Goal: Task Accomplishment & Management: Manage account settings

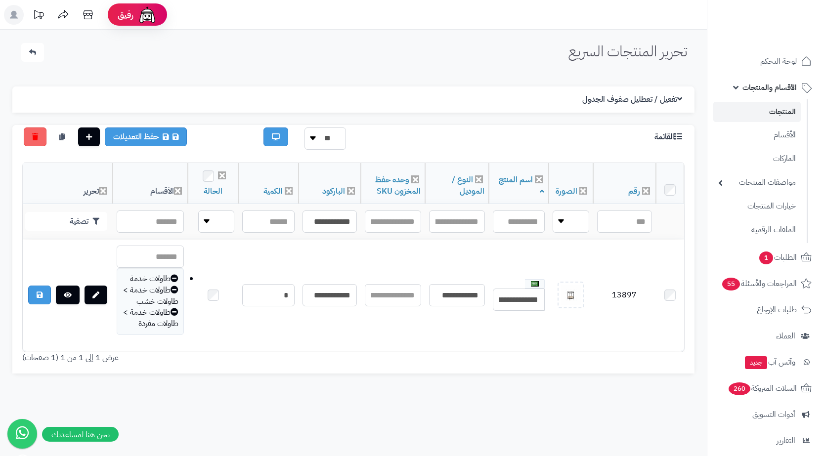
drag, startPoint x: 623, startPoint y: 401, endPoint x: 613, endPoint y: 401, distance: 9.9
click at [623, 401] on div "تحرير المنتجات السريع الرئيسية الاضافات تحرير المنتجات السريع الإعدادات نسخ الم…" at bounding box center [353, 258] width 706 height 456
click at [336, 217] on input "**********" at bounding box center [329, 221] width 54 height 22
paste input "text"
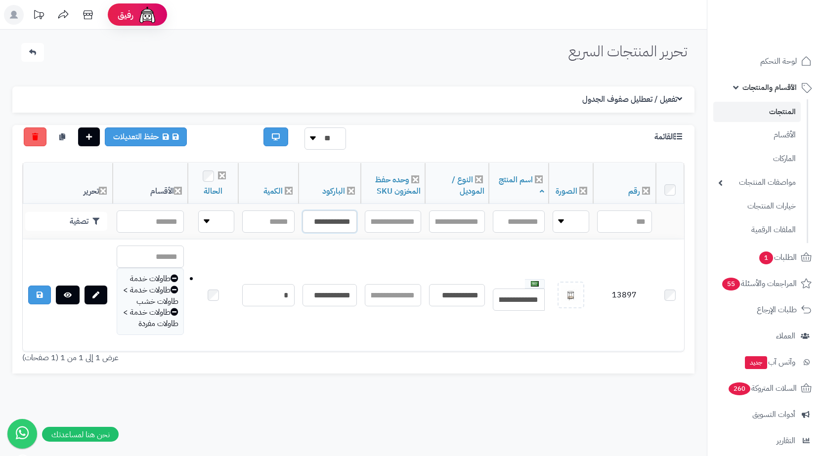
scroll to position [0, -13]
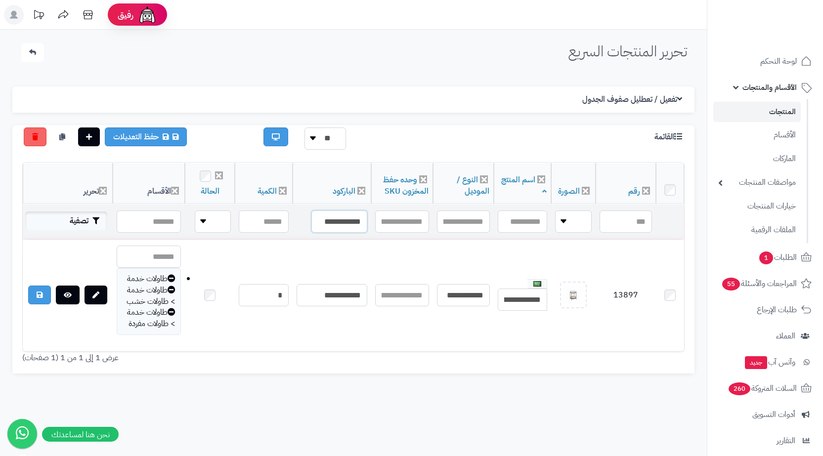
type input "**********"
click at [77, 219] on button "تصفية" at bounding box center [66, 220] width 82 height 19
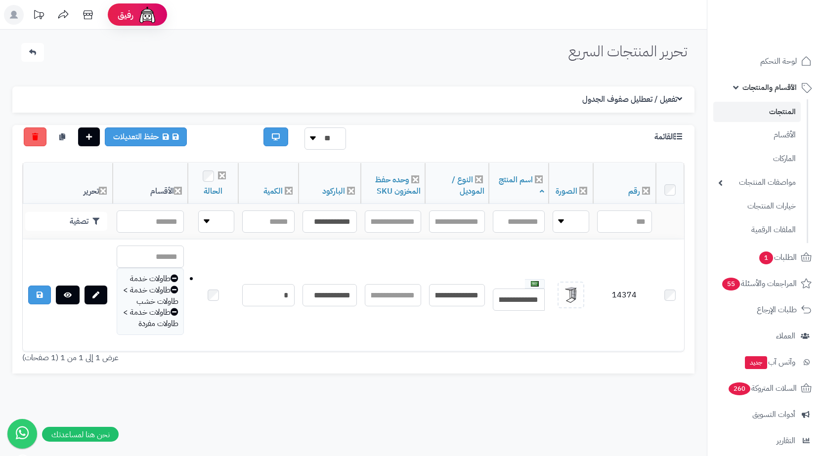
drag, startPoint x: 648, startPoint y: 409, endPoint x: 639, endPoint y: 395, distance: 16.3
click at [648, 409] on div "تحرير المنتجات السريع الرئيسية الاضافات تحرير المنتجات السريع الإعدادات نسخ الم…" at bounding box center [353, 258] width 706 height 456
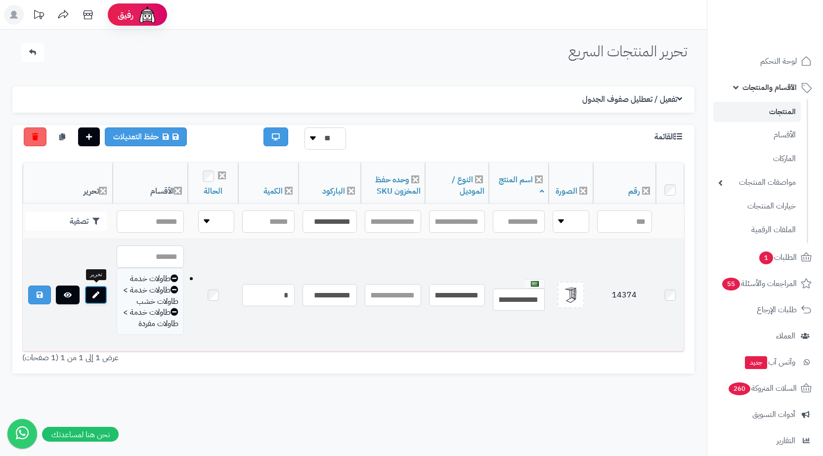
click at [101, 291] on link at bounding box center [95, 295] width 23 height 19
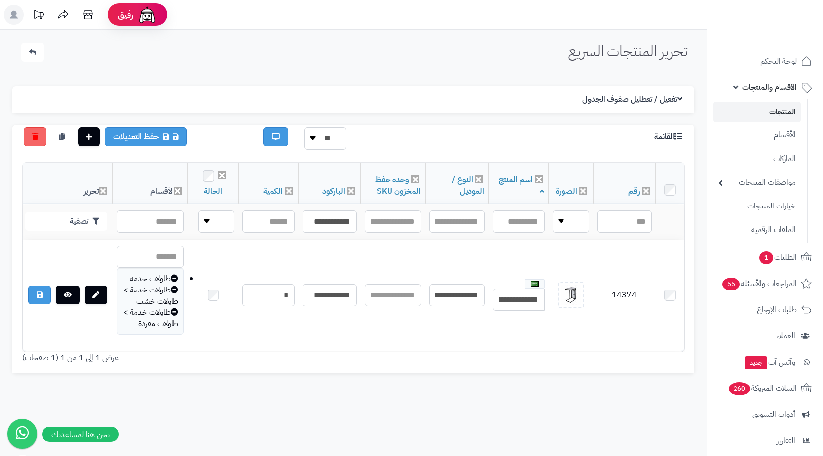
click at [643, 407] on div "تحرير المنتجات السريع الرئيسية الاضافات تحرير المنتجات السريع الإعدادات نسخ الم…" at bounding box center [353, 258] width 706 height 456
click at [353, 196] on th "الباركود" at bounding box center [329, 183] width 62 height 41
click at [339, 230] on input "**********" at bounding box center [329, 221] width 54 height 22
paste input "text"
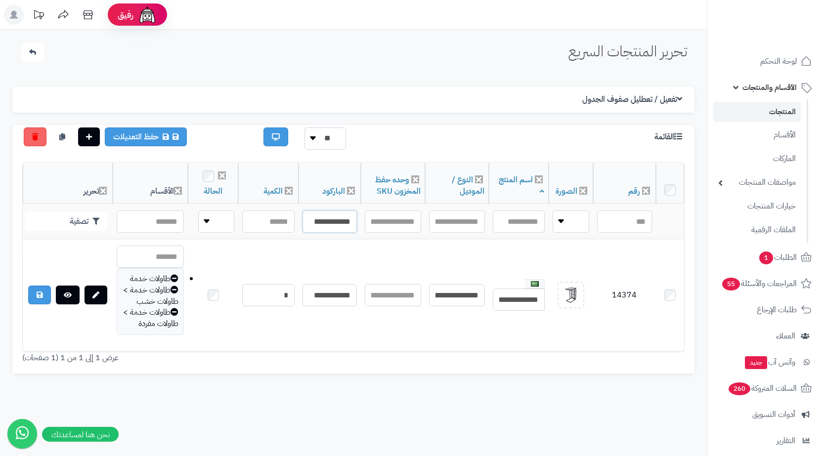
scroll to position [0, -13]
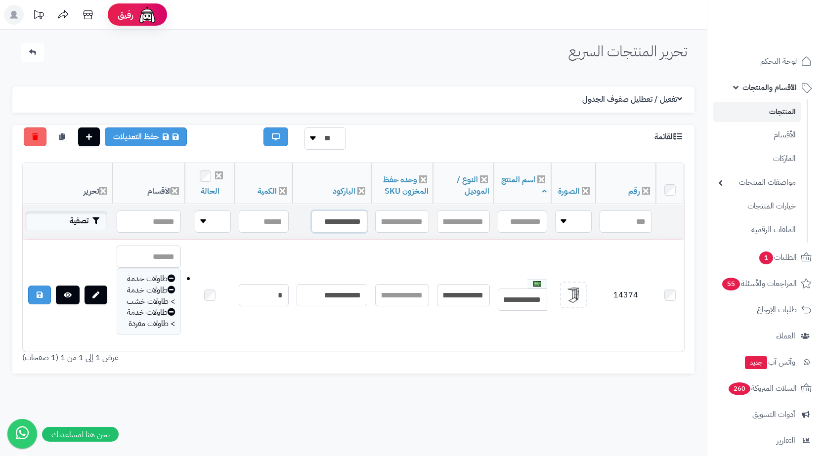
type input "**********"
click at [89, 223] on button "تصفية" at bounding box center [66, 220] width 82 height 19
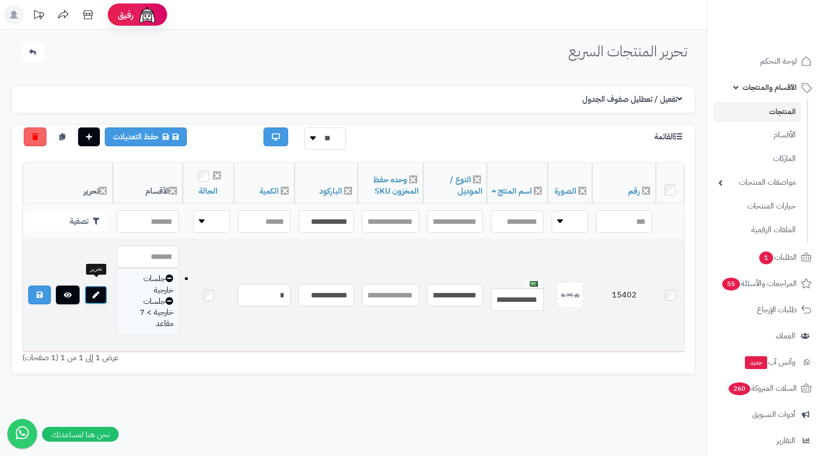
click at [87, 286] on link at bounding box center [95, 295] width 23 height 19
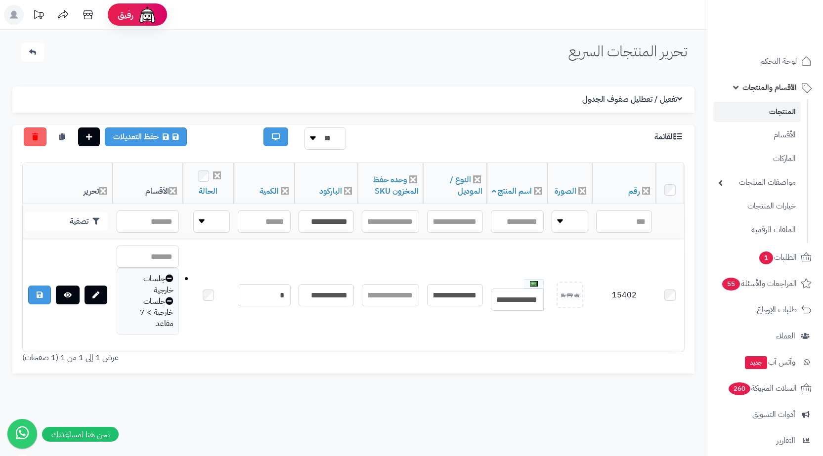
click at [423, 55] on div "تحرير المنتجات السريع الرئيسية الاضافات تحرير المنتجات السريع" at bounding box center [353, 55] width 687 height 24
click at [338, 215] on input "**********" at bounding box center [325, 221] width 55 height 22
paste input "text"
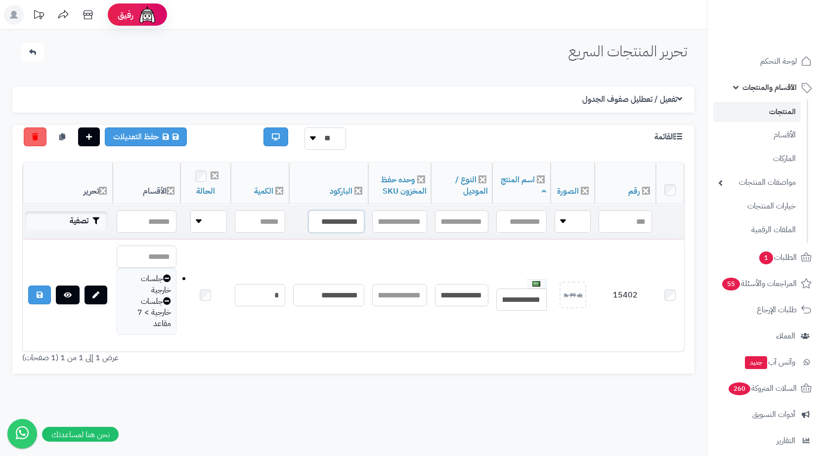
type input "**********"
click at [95, 222] on icon "button" at bounding box center [95, 220] width 7 height 7
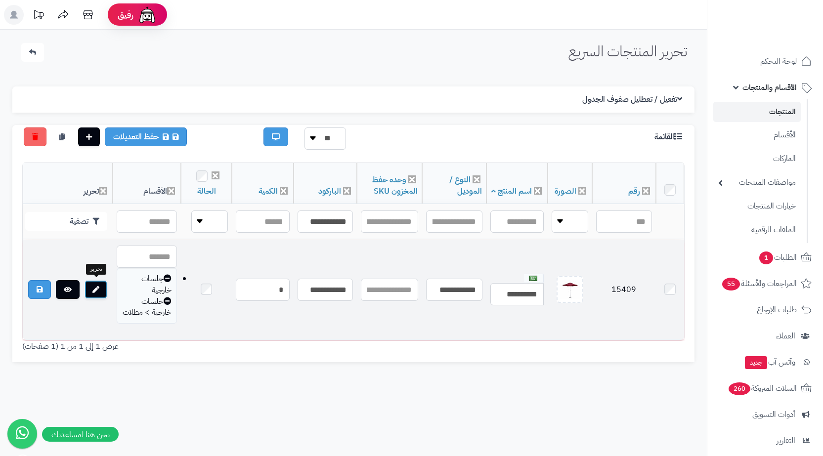
click at [100, 282] on link at bounding box center [95, 289] width 23 height 19
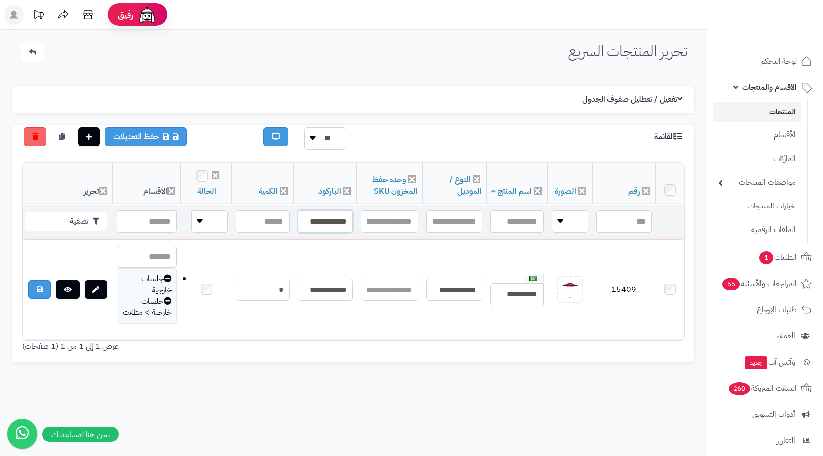
click at [317, 222] on input "**********" at bounding box center [324, 221] width 55 height 22
paste input "text"
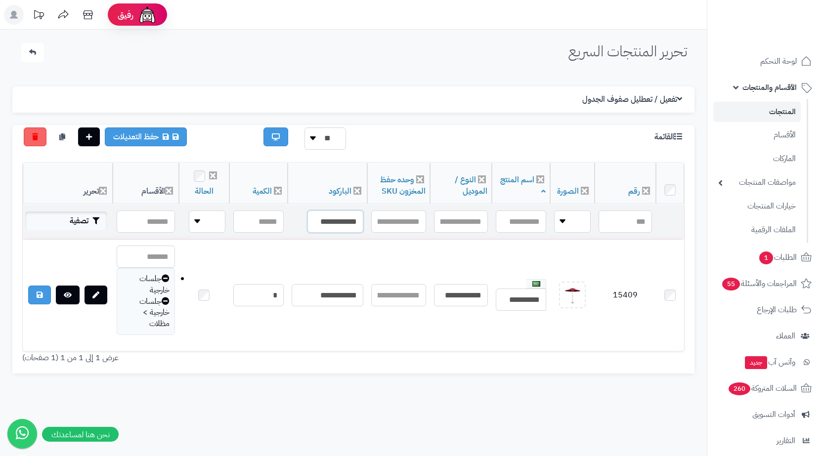
type input "**********"
click at [92, 212] on button "تصفية" at bounding box center [66, 220] width 82 height 19
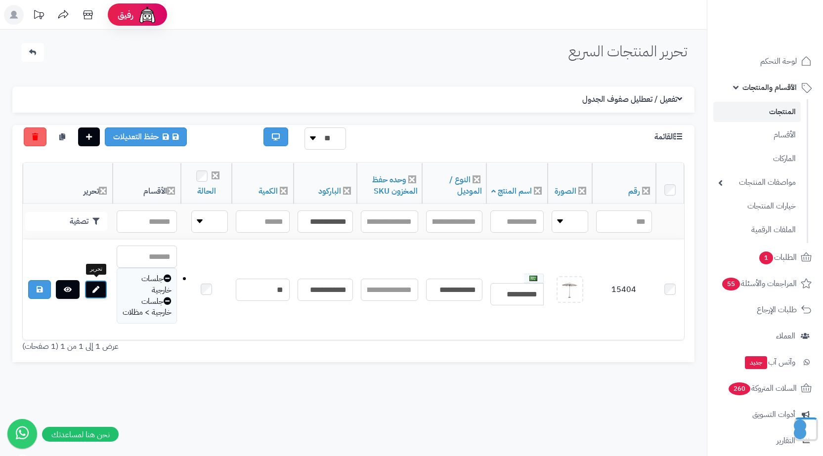
click at [98, 288] on icon at bounding box center [95, 289] width 7 height 7
click at [332, 215] on input "**********" at bounding box center [324, 221] width 55 height 22
paste input "text"
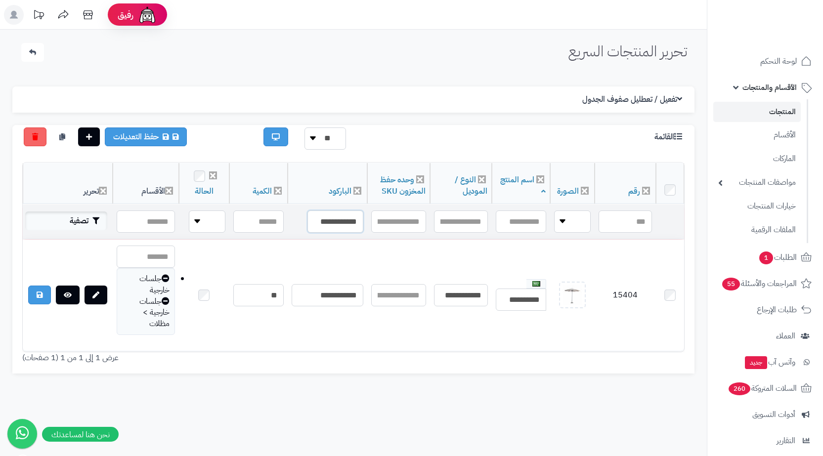
type input "**********"
click at [57, 227] on button "تصفية" at bounding box center [66, 220] width 82 height 19
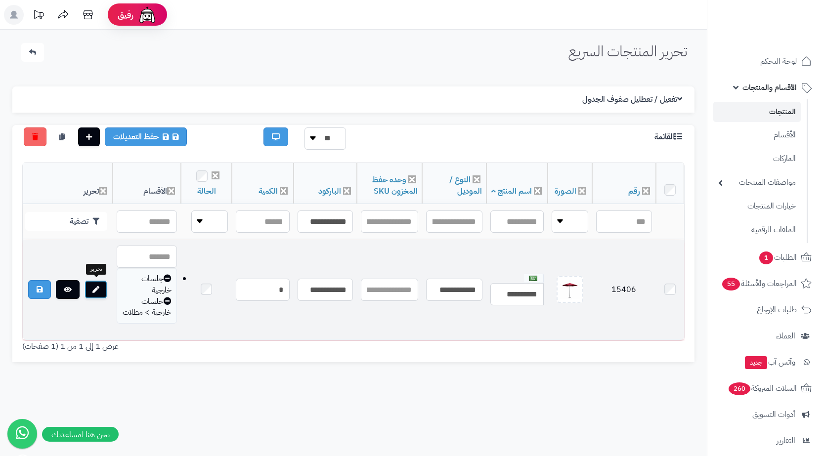
click at [101, 290] on link at bounding box center [95, 289] width 23 height 19
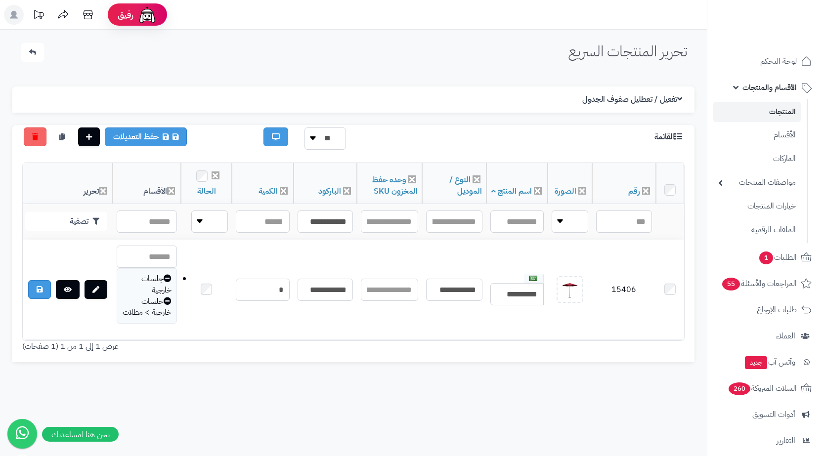
click at [667, 396] on div "تحرير المنتجات السريع الرئيسية الاضافات تحرير المنتجات السريع الإعدادات نسخ الم…" at bounding box center [353, 258] width 706 height 456
click at [311, 207] on td "**********" at bounding box center [324, 222] width 63 height 35
click at [317, 214] on input "**********" at bounding box center [324, 221] width 55 height 22
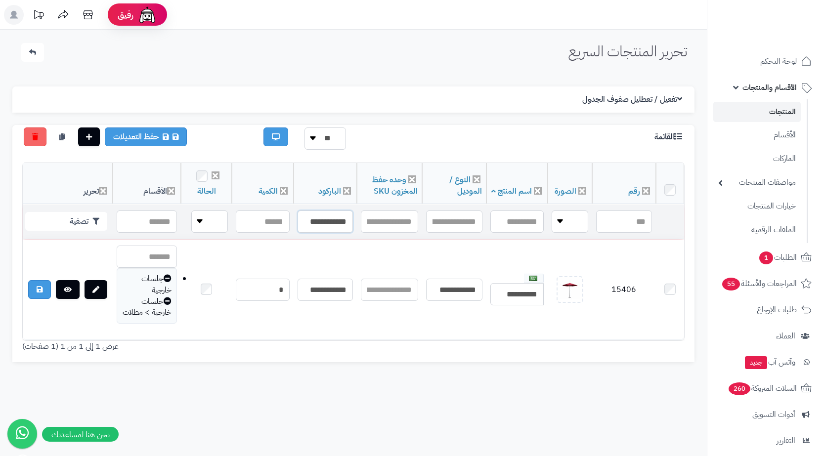
paste input "text"
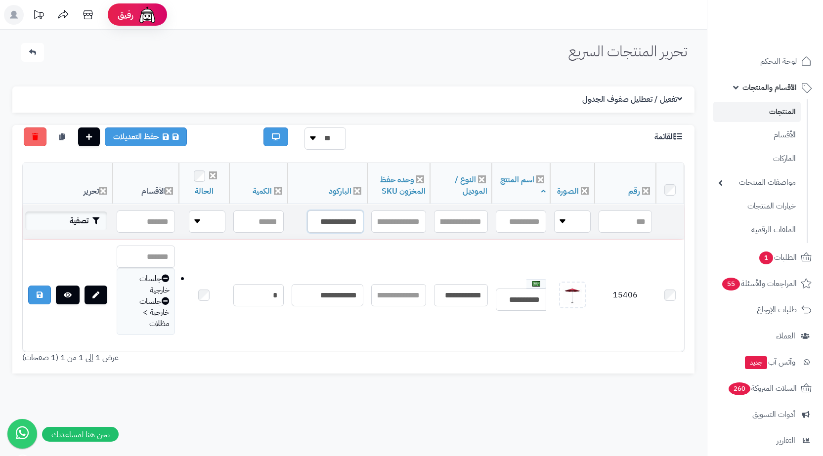
type input "**********"
click at [88, 216] on button "تصفية" at bounding box center [66, 220] width 82 height 19
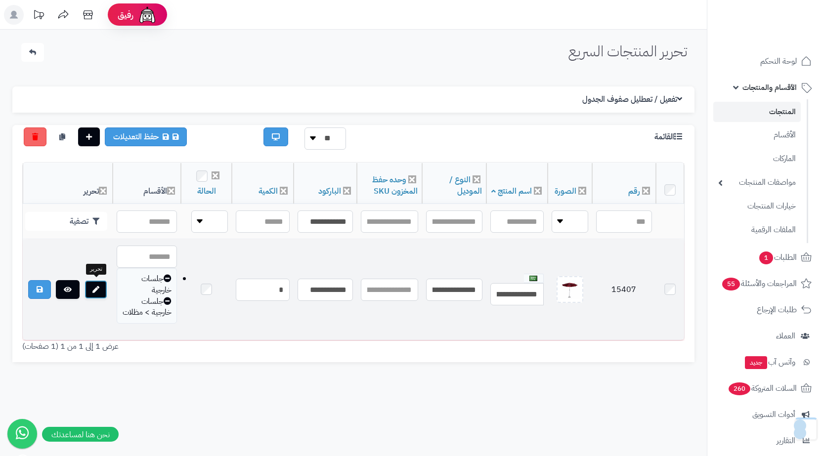
click at [106, 289] on link at bounding box center [95, 289] width 23 height 19
click at [103, 288] on link at bounding box center [95, 289] width 23 height 19
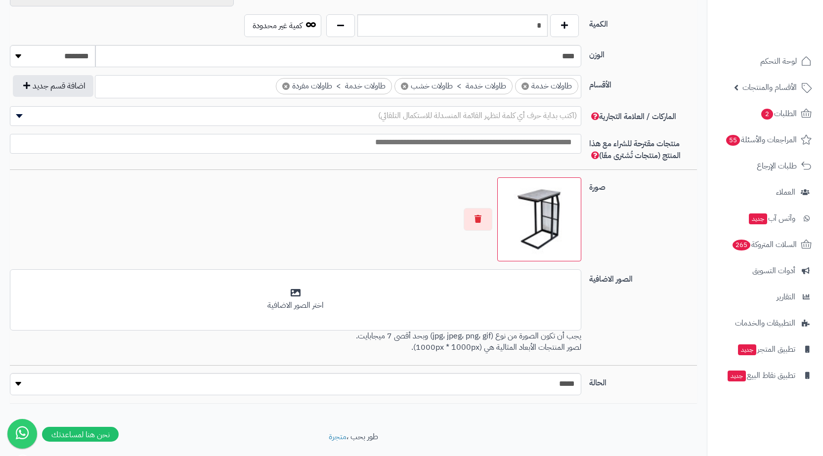
scroll to position [545, 0]
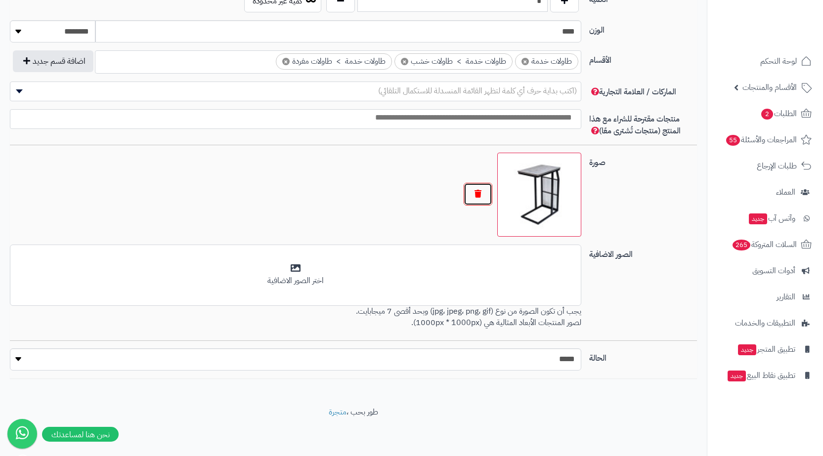
click at [475, 201] on button "button" at bounding box center [477, 194] width 29 height 23
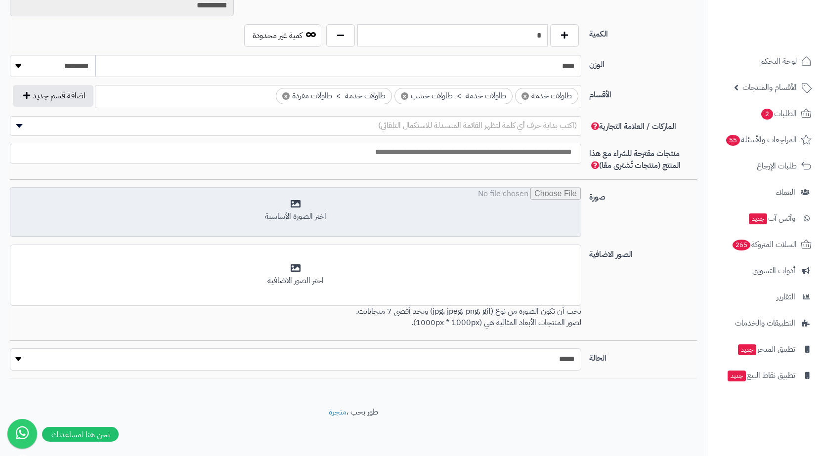
scroll to position [510, 0]
click at [476, 201] on input "file" at bounding box center [295, 212] width 570 height 49
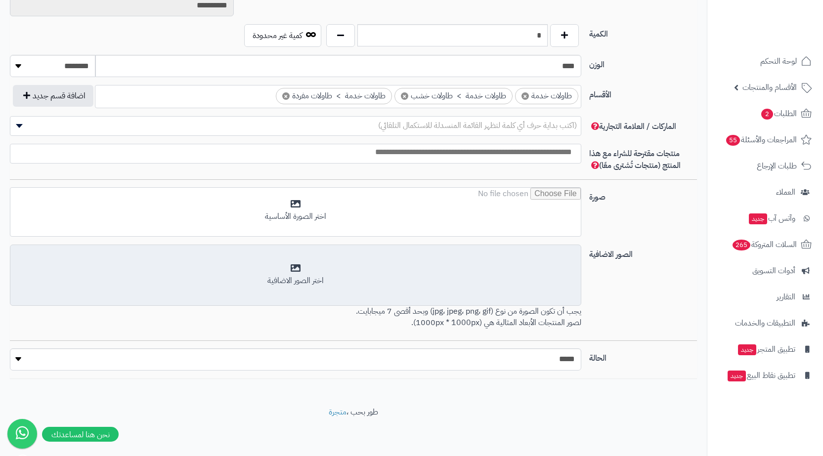
click at [511, 290] on div "أضف الصور الاضافية اختر الصور الاضافية" at bounding box center [295, 275] width 571 height 61
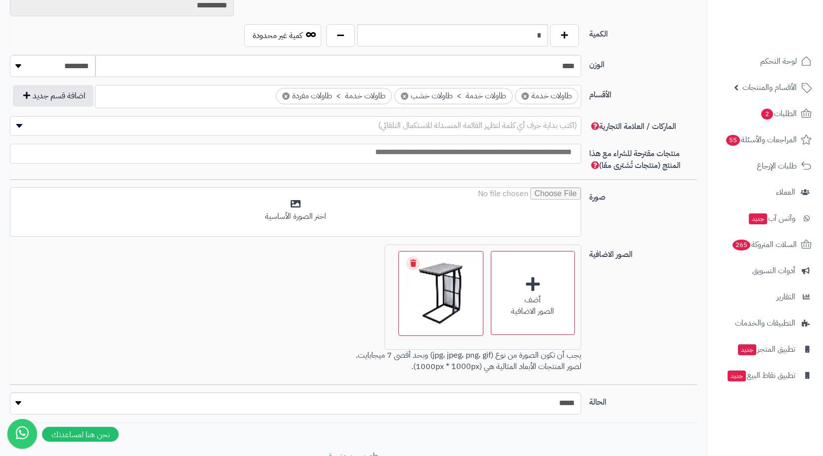
click at [556, 247] on div "أضف الصور الاضافية اختر الصور الاضافية 29.7 KB 1756029722015-1727267993-2206030…" at bounding box center [482, 297] width 197 height 105
click at [539, 182] on div "**********" at bounding box center [353, 38] width 687 height 767
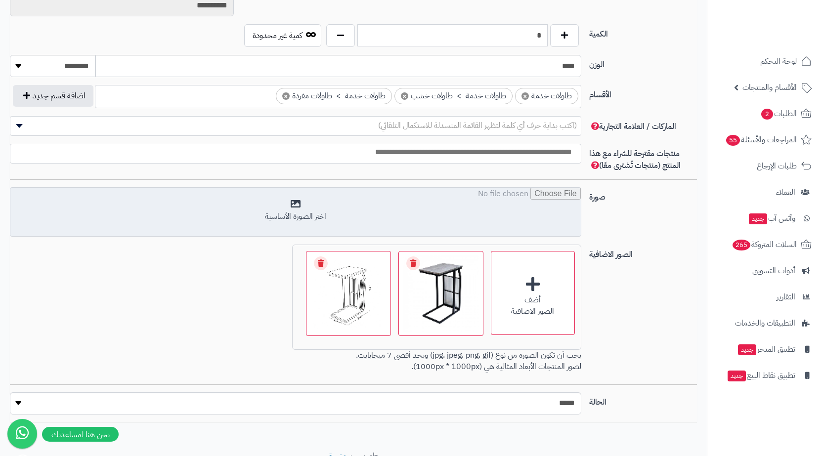
click at [550, 211] on input "file" at bounding box center [295, 212] width 570 height 49
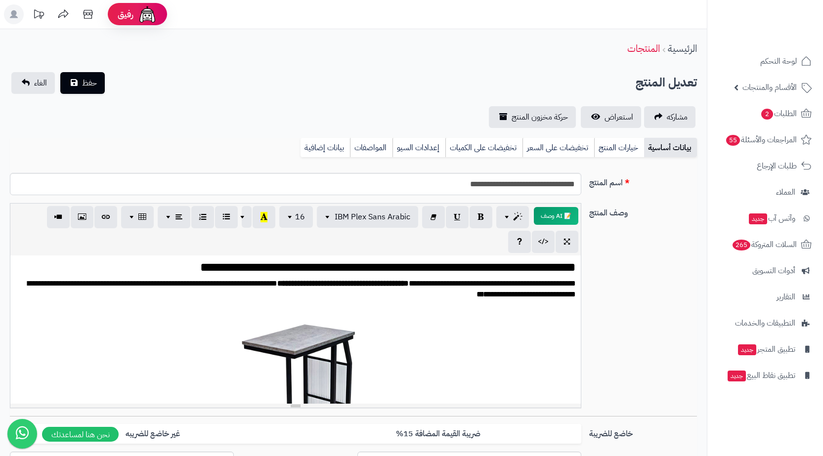
scroll to position [0, 0]
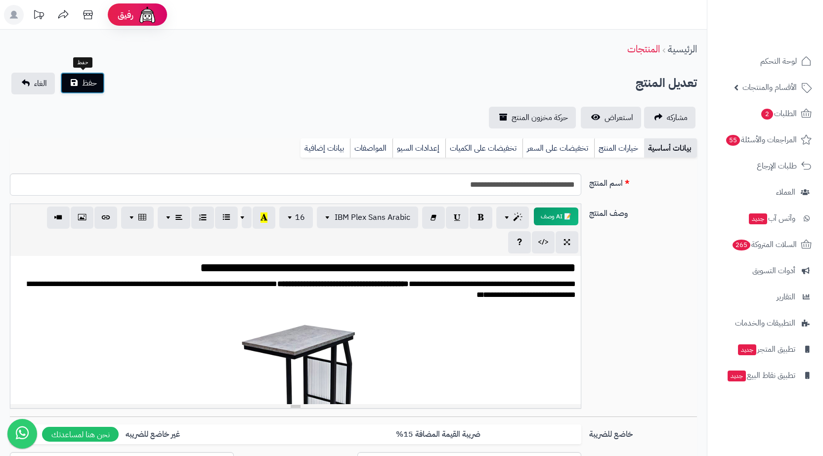
click at [76, 88] on button "حفظ" at bounding box center [82, 83] width 44 height 22
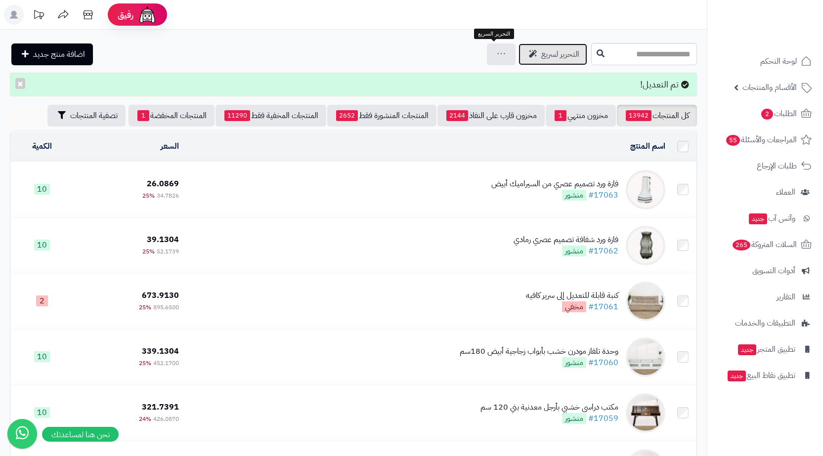
click at [518, 60] on link "التحرير لسريع" at bounding box center [552, 54] width 69 height 22
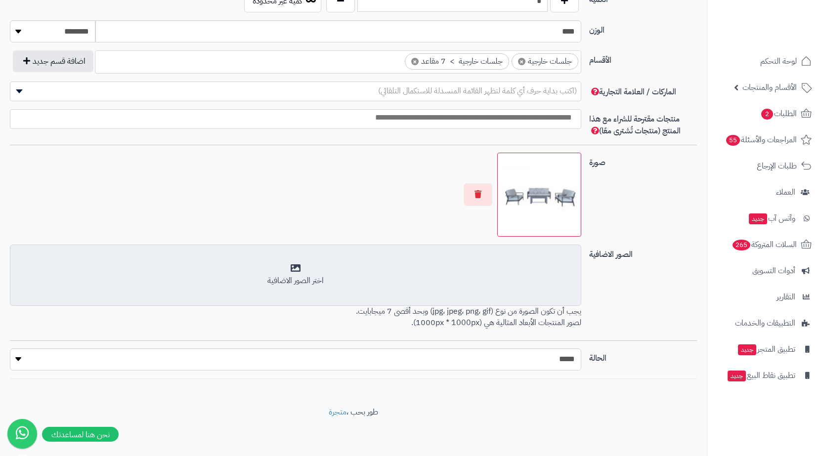
scroll to position [378, 0]
click at [451, 266] on div "اختر الصور الاضافية" at bounding box center [295, 274] width 558 height 23
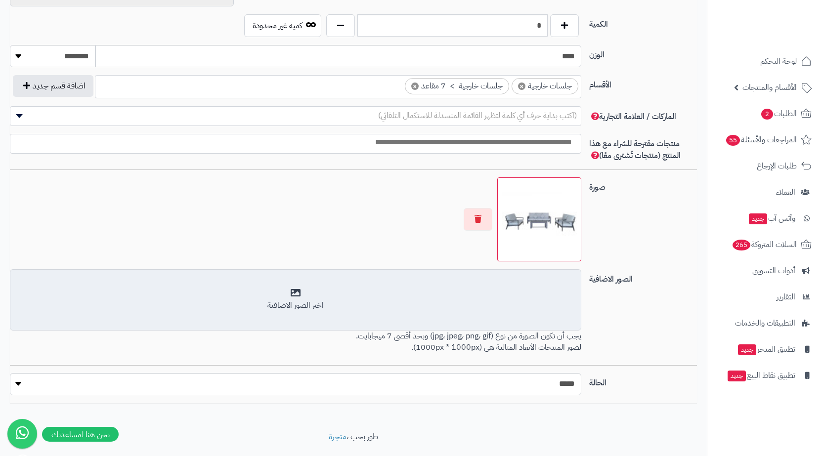
scroll to position [545, 0]
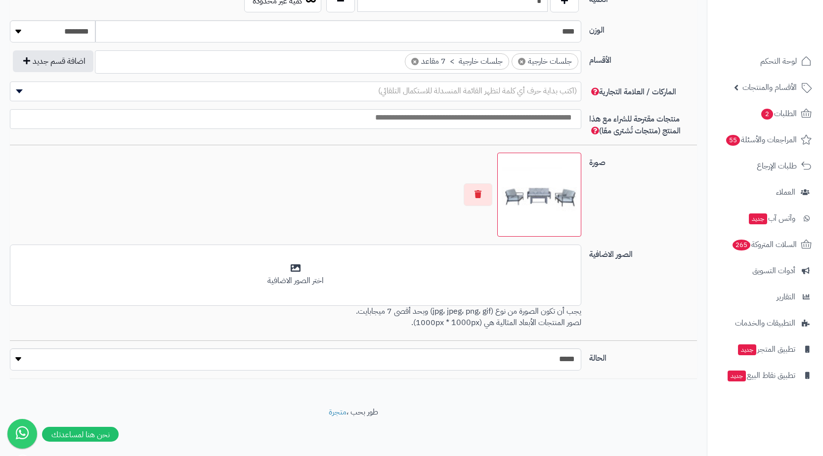
click at [515, 200] on img at bounding box center [538, 194] width 75 height 75
click at [472, 206] on div at bounding box center [295, 195] width 571 height 84
click at [478, 198] on button "button" at bounding box center [477, 194] width 29 height 23
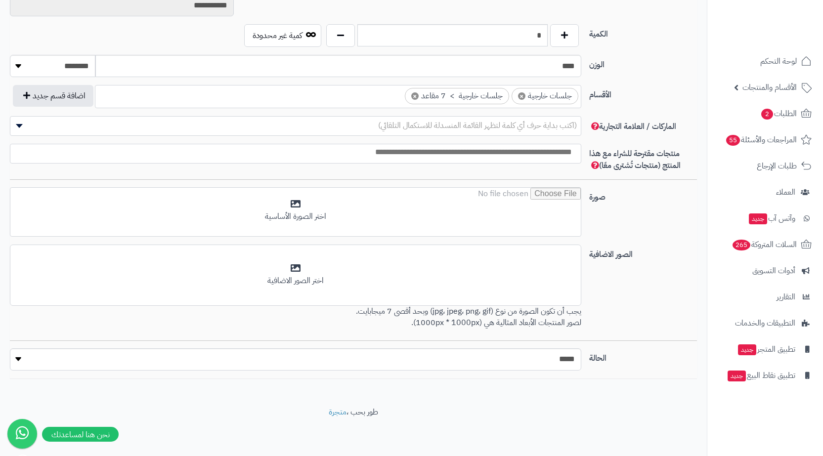
scroll to position [510, 0]
click at [478, 198] on input "file" at bounding box center [295, 212] width 570 height 49
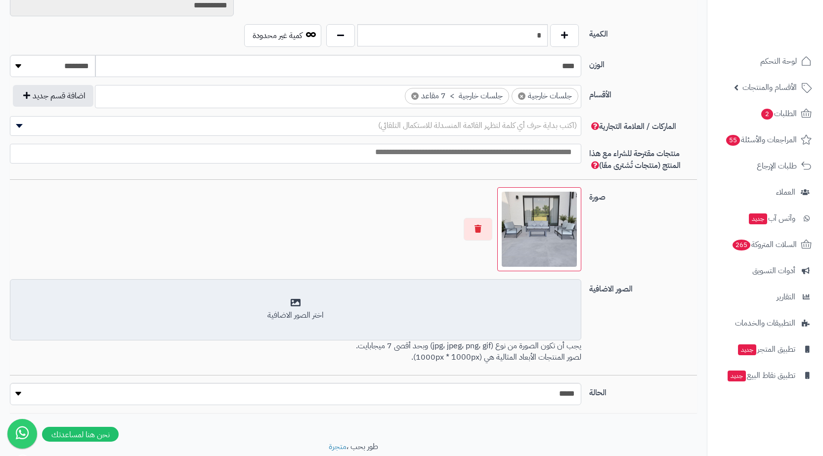
click at [373, 304] on div "اختر الصور الاضافية" at bounding box center [295, 309] width 558 height 23
click at [480, 323] on div "أضف الصور الاضافية اختر الصور الاضافية" at bounding box center [295, 309] width 571 height 61
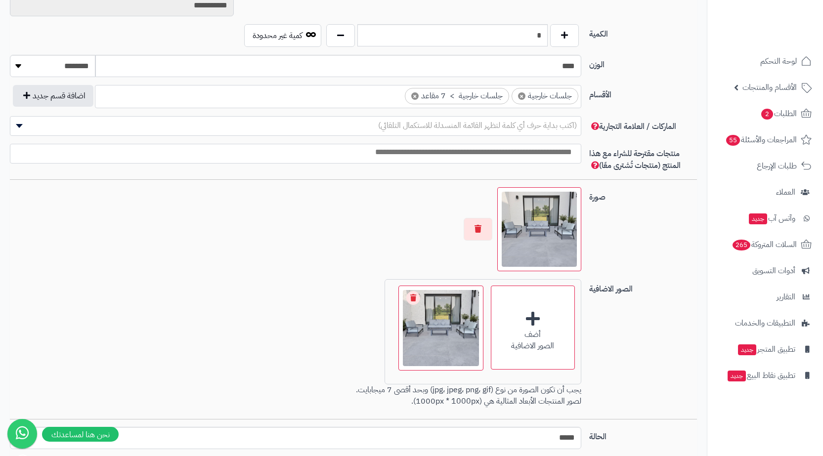
click at [414, 298] on link "Remove file" at bounding box center [413, 298] width 14 height 14
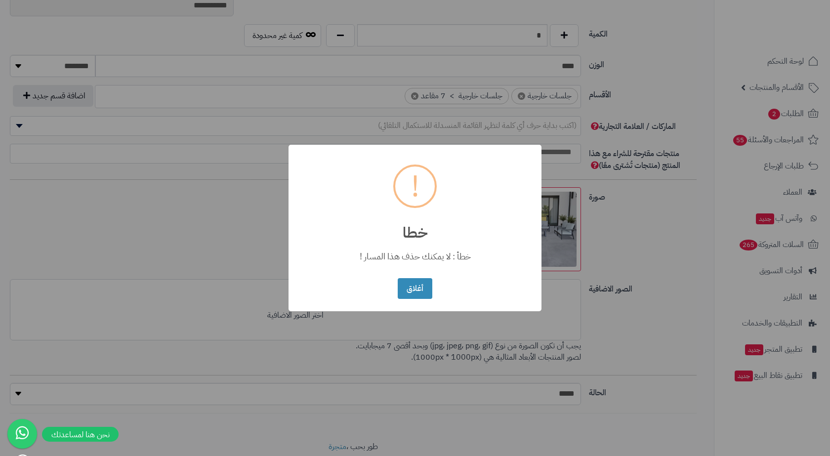
click at [513, 318] on div "× ! خطا خطأ : لا يمكنك حذف هذا المسار ! أغلاق No Cancel" at bounding box center [415, 228] width 830 height 456
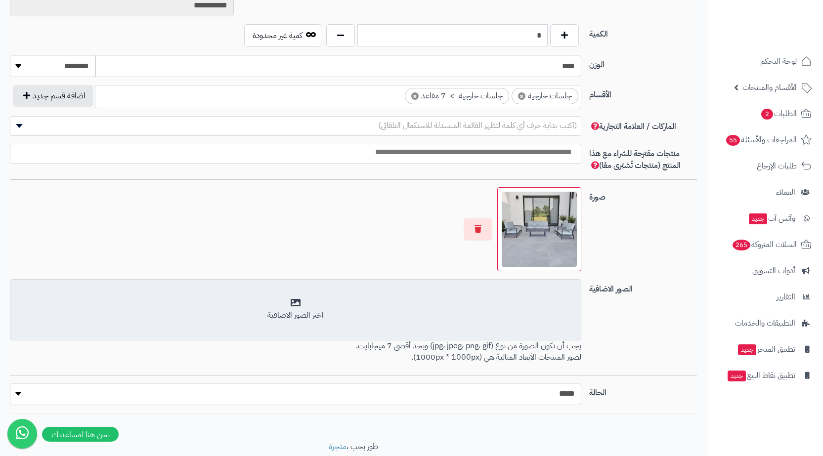
click at [147, 288] on div "أضف الصور الاضافية اختر الصور الاضافية" at bounding box center [295, 309] width 571 height 61
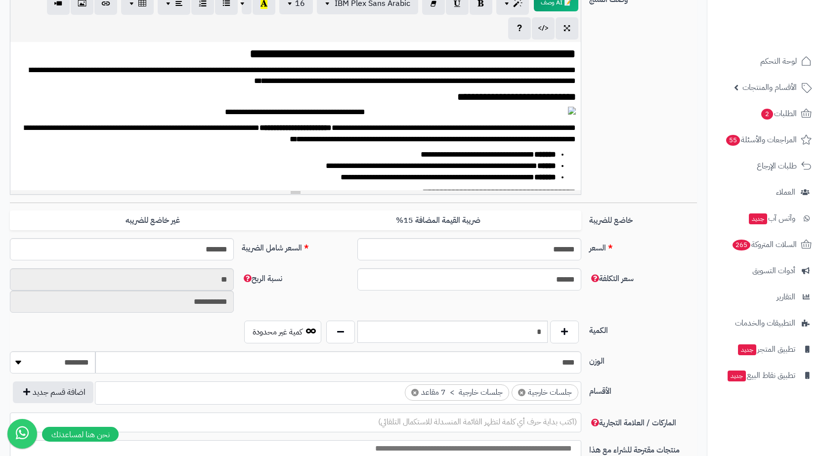
scroll to position [0, 0]
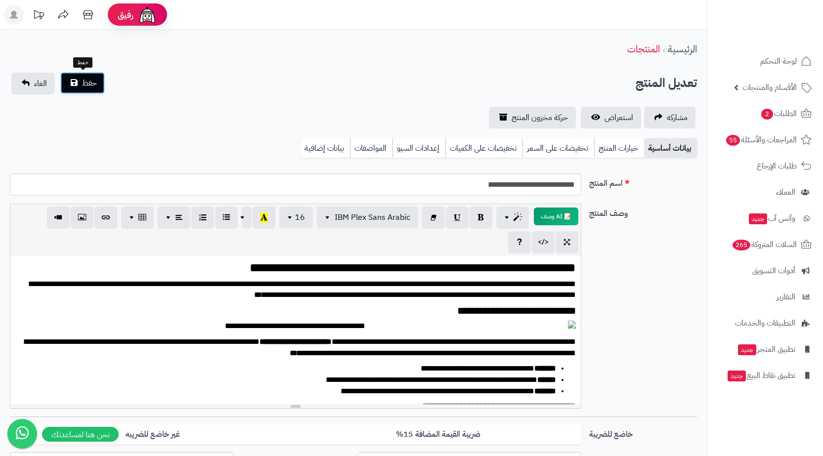
click at [91, 88] on span "حفظ" at bounding box center [89, 83] width 15 height 12
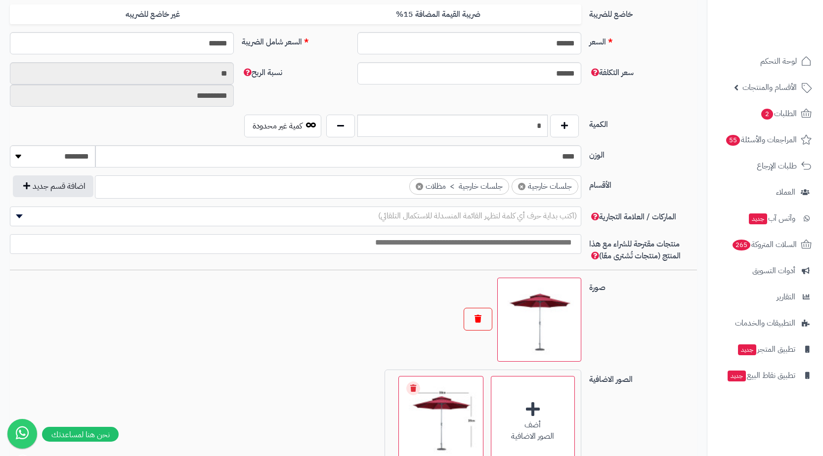
scroll to position [420, 0]
click at [477, 321] on button "button" at bounding box center [477, 319] width 29 height 23
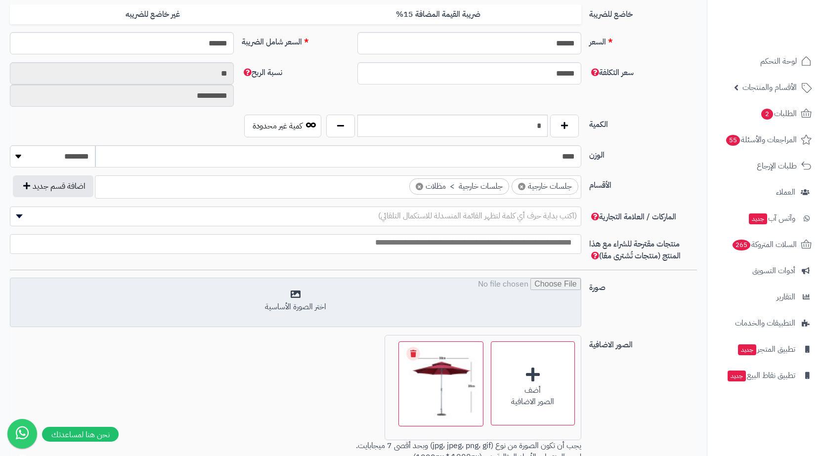
click at [530, 289] on input "file" at bounding box center [295, 302] width 570 height 49
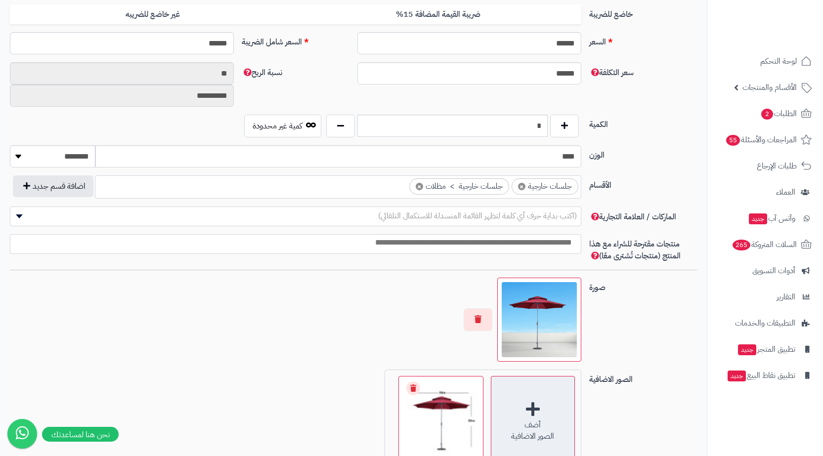
click at [506, 426] on div "أضف" at bounding box center [532, 424] width 83 height 11
click at [532, 450] on div "أضف الصور الاضافية" at bounding box center [533, 418] width 84 height 84
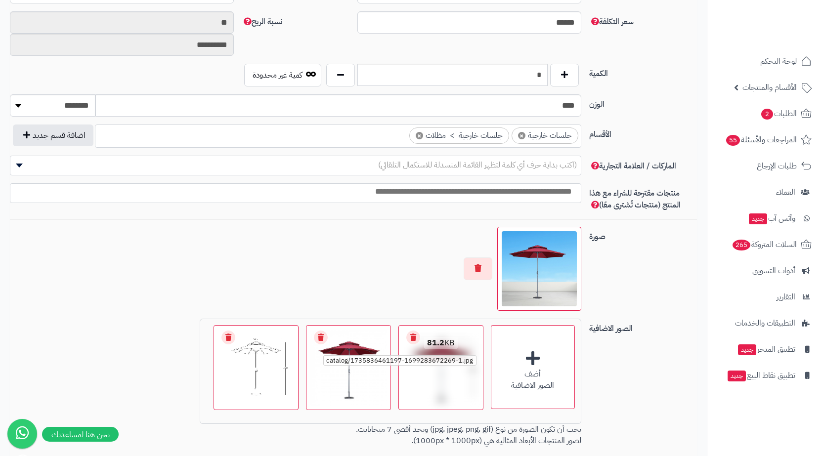
scroll to position [519, 0]
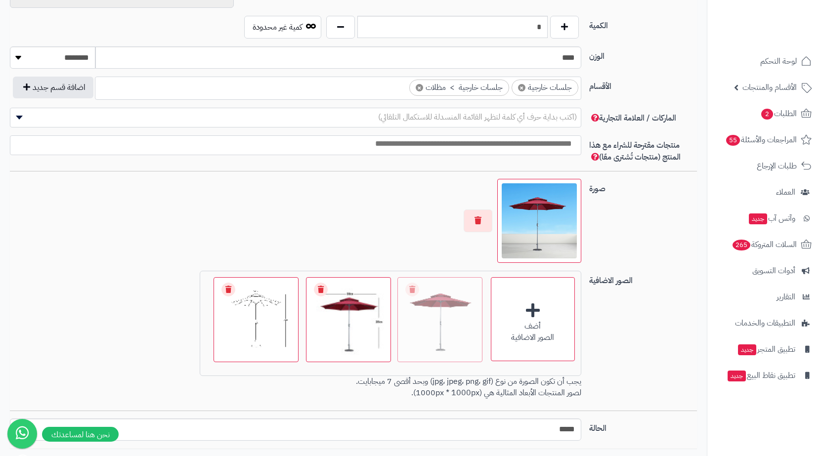
drag, startPoint x: 382, startPoint y: 350, endPoint x: 475, endPoint y: 275, distance: 118.7
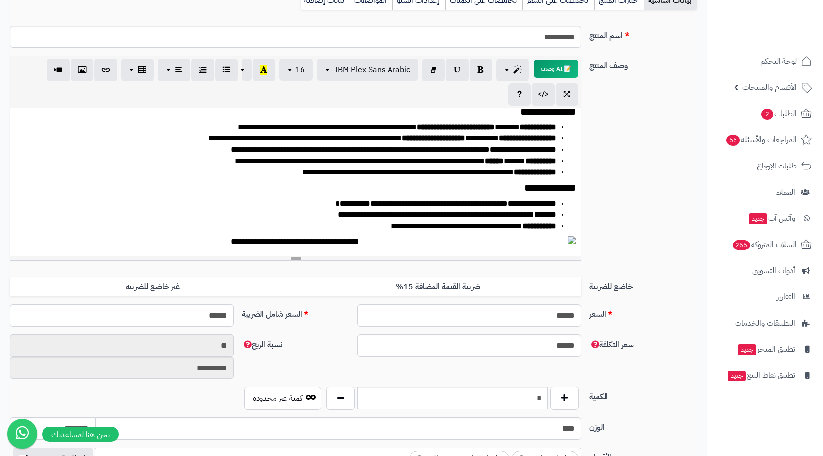
scroll to position [0, 0]
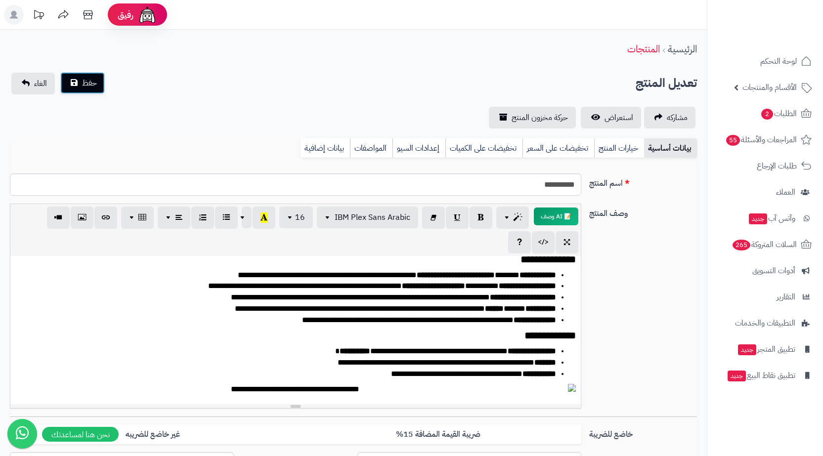
click at [88, 93] on button "حفظ" at bounding box center [82, 83] width 44 height 22
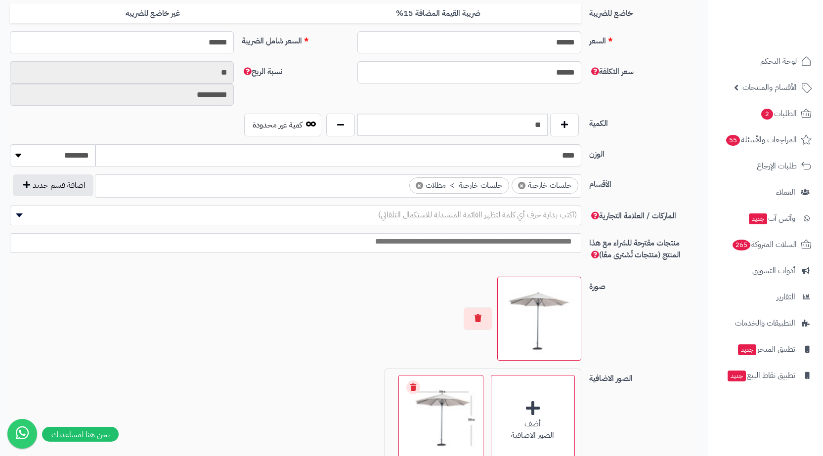
scroll to position [469, 0]
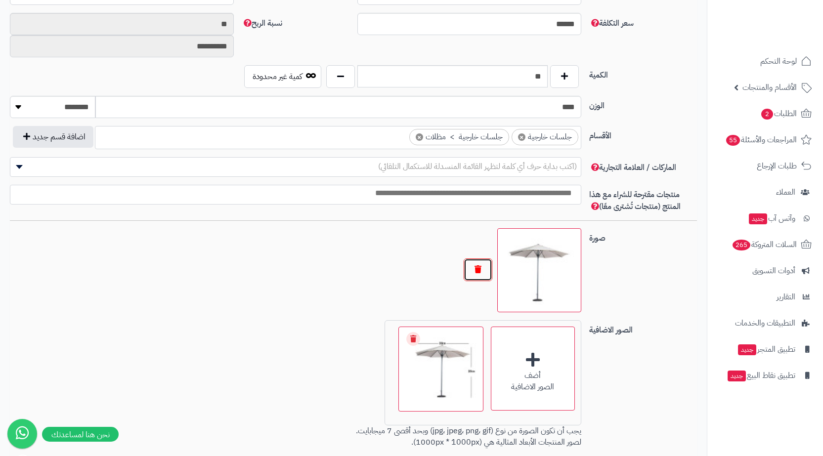
click at [480, 272] on button "button" at bounding box center [477, 269] width 29 height 23
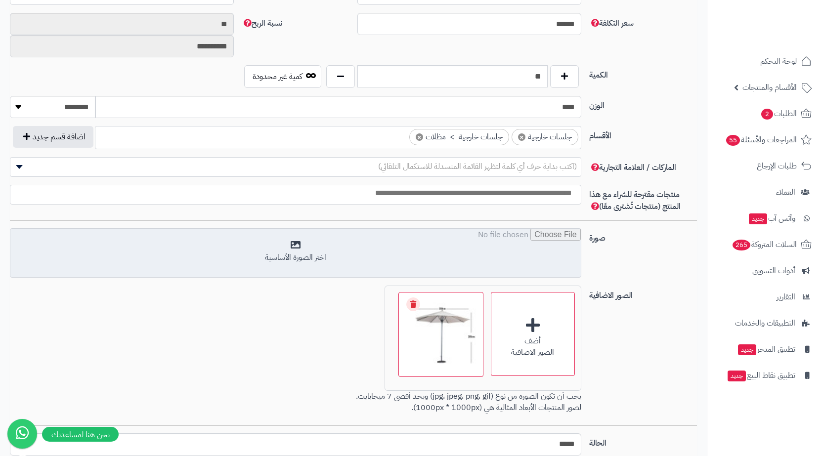
click at [535, 268] on input "file" at bounding box center [295, 253] width 570 height 49
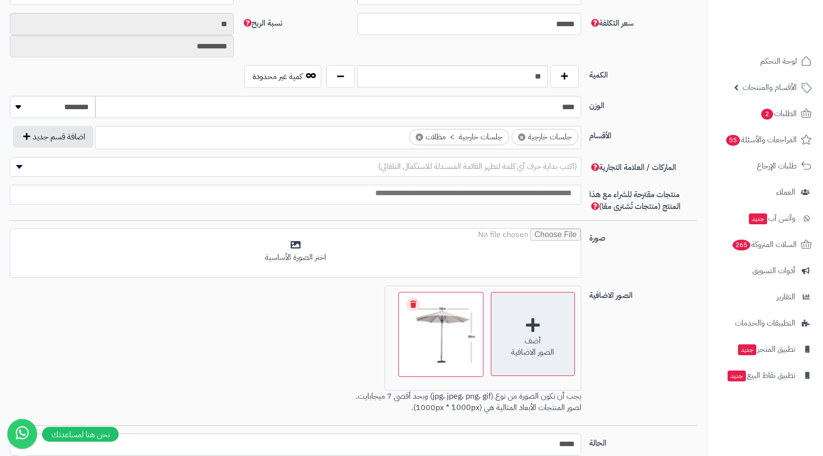
click at [527, 371] on div "أضف الصور الاضافية" at bounding box center [533, 334] width 84 height 84
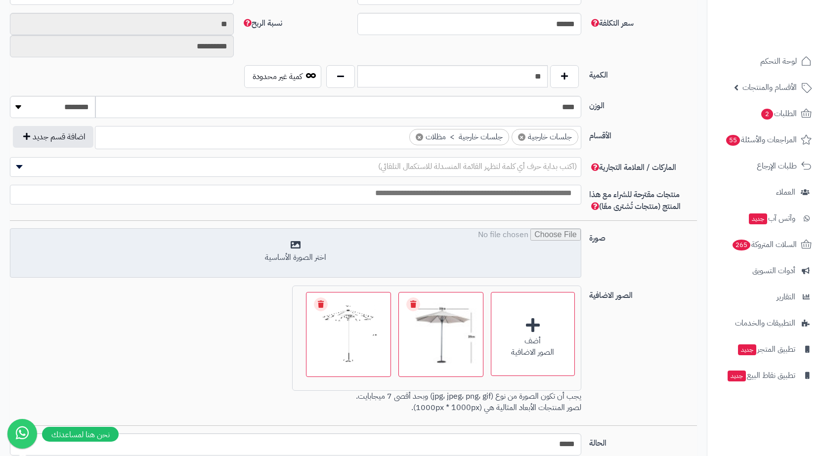
click at [534, 240] on input "file" at bounding box center [295, 253] width 570 height 49
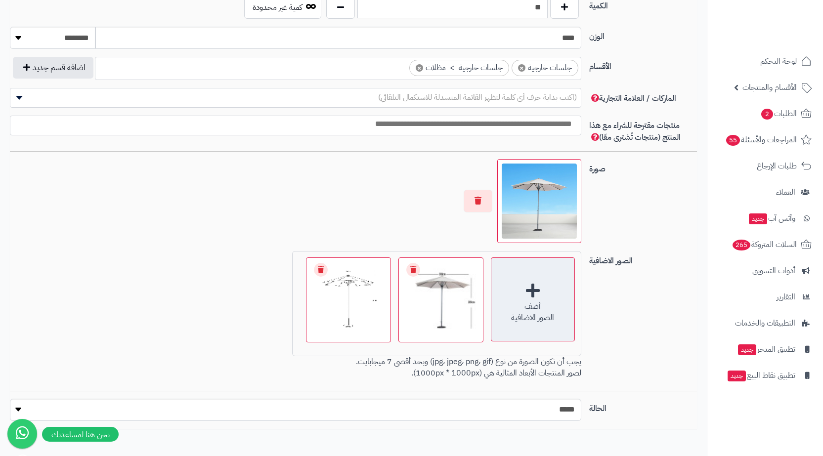
scroll to position [589, 0]
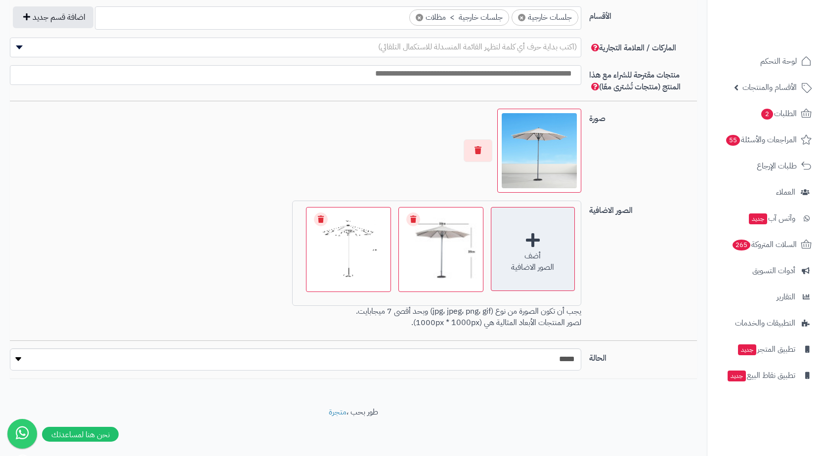
click at [519, 217] on div "أضف الصور الاضافية" at bounding box center [533, 249] width 84 height 84
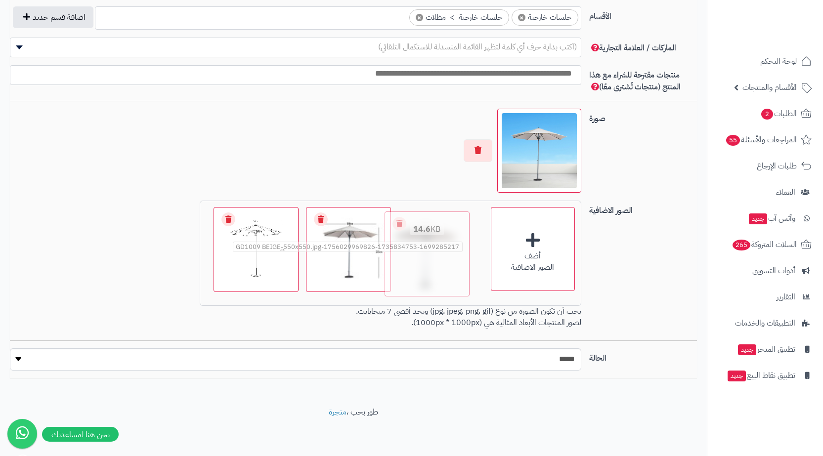
drag, startPoint x: 260, startPoint y: 243, endPoint x: 433, endPoint y: 247, distance: 173.4
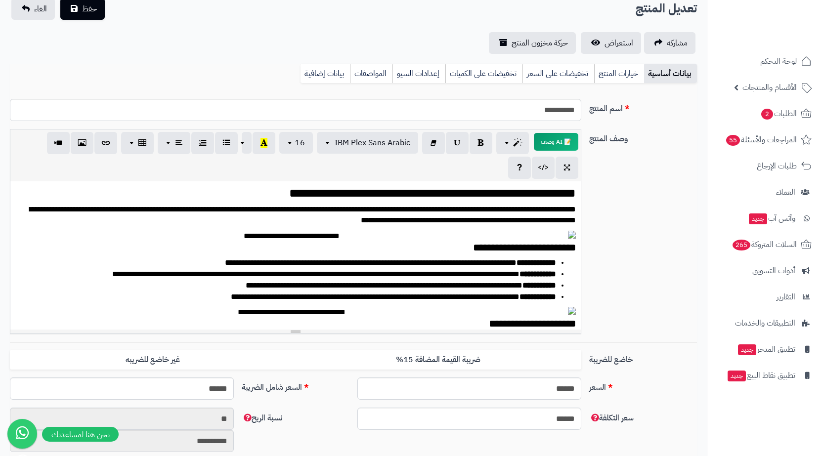
scroll to position [0, 0]
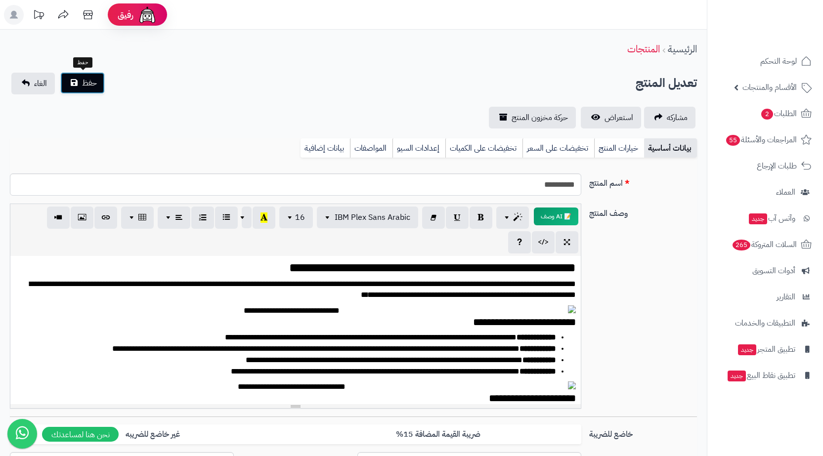
click at [84, 79] on span "حفظ" at bounding box center [89, 83] width 15 height 12
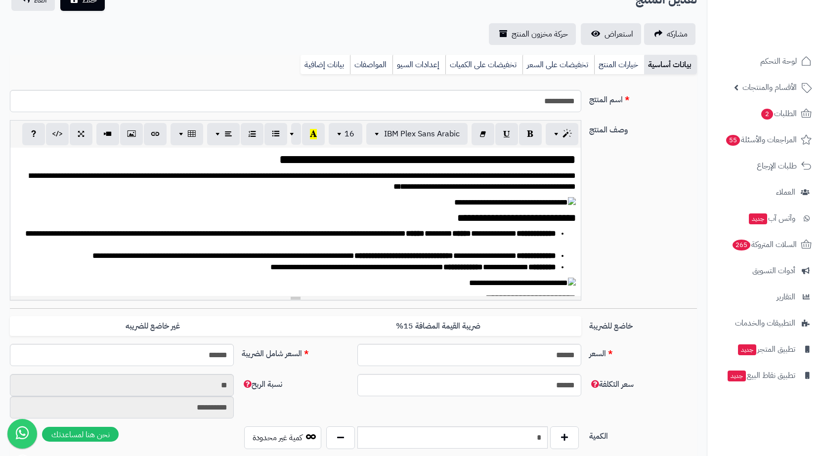
scroll to position [375, 0]
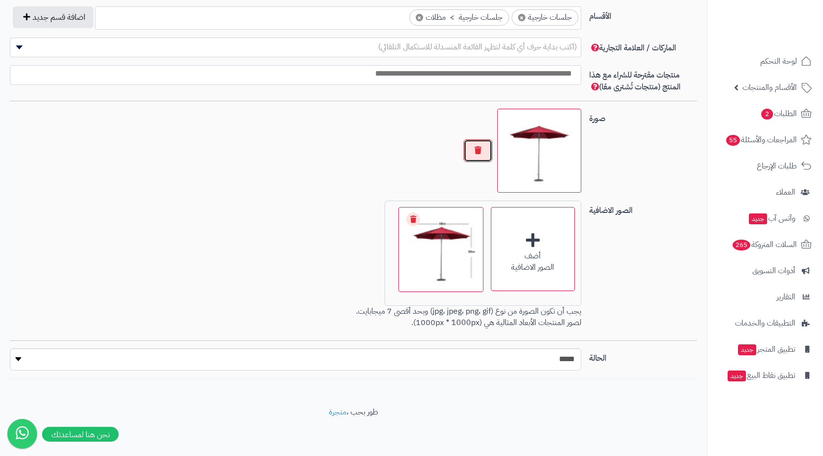
click at [482, 153] on button "button" at bounding box center [477, 150] width 29 height 23
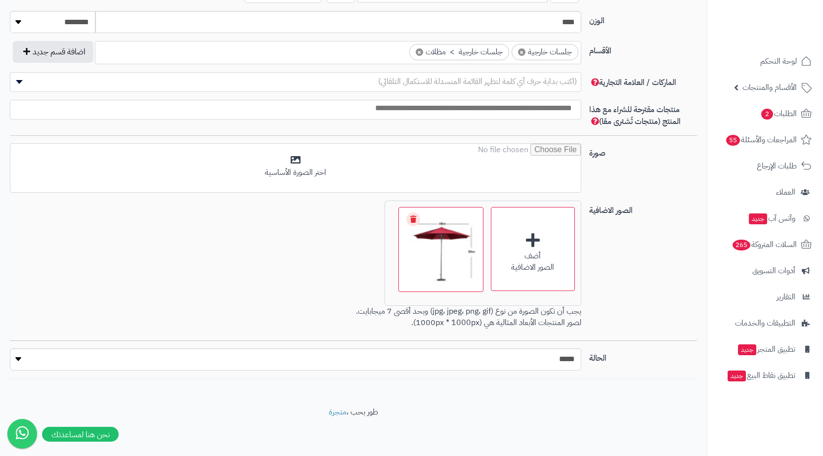
click at [482, 153] on input "file" at bounding box center [295, 168] width 570 height 49
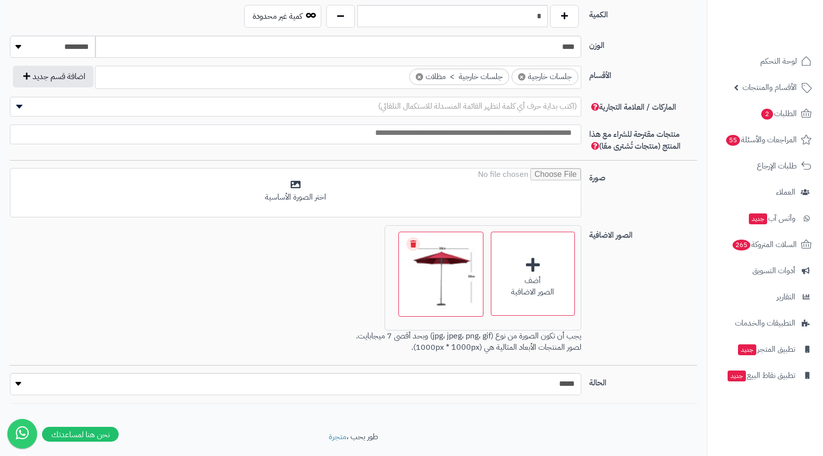
scroll to position [554, 0]
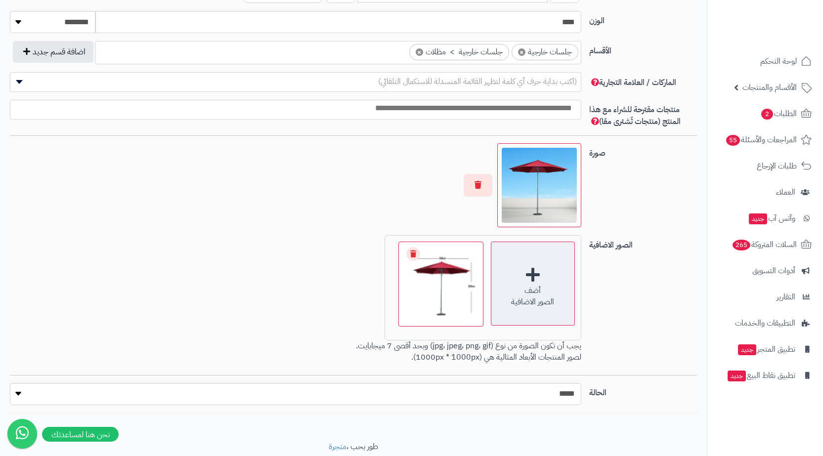
click at [545, 264] on div "أضف الصور الاضافية" at bounding box center [533, 284] width 84 height 84
click at [527, 271] on div "أضف الصور الاضافية" at bounding box center [533, 284] width 84 height 84
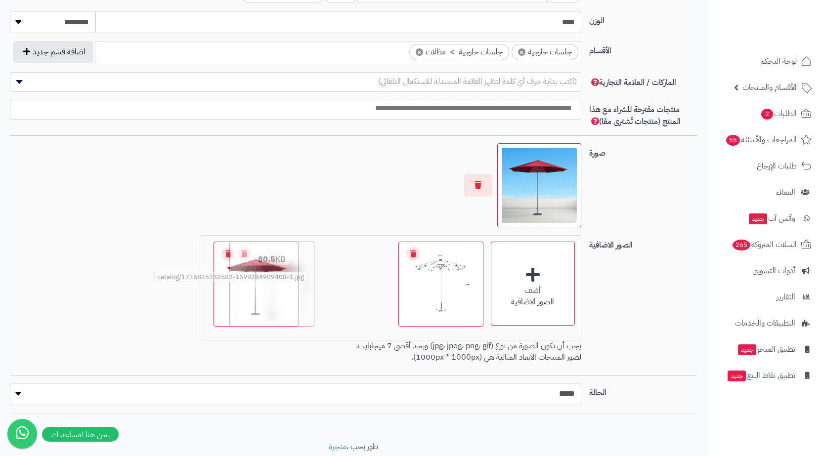
drag, startPoint x: 453, startPoint y: 304, endPoint x: 284, endPoint y: 274, distance: 171.6
drag, startPoint x: 431, startPoint y: 303, endPoint x: 176, endPoint y: 298, distance: 254.5
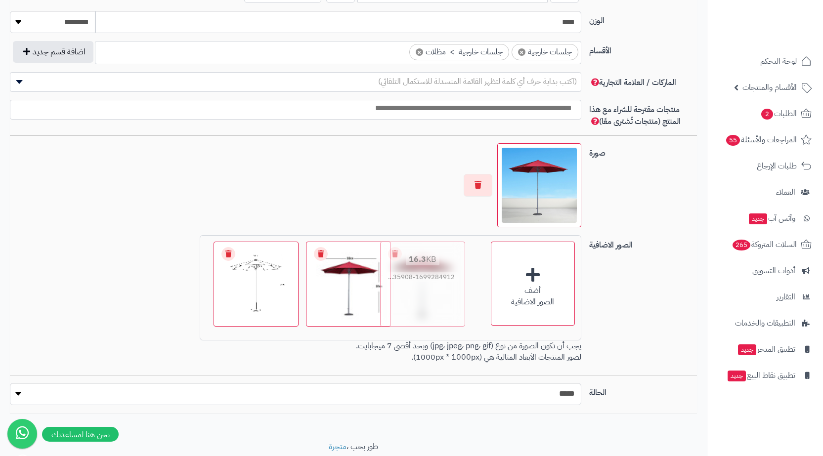
drag, startPoint x: 271, startPoint y: 308, endPoint x: 438, endPoint y: 296, distance: 166.9
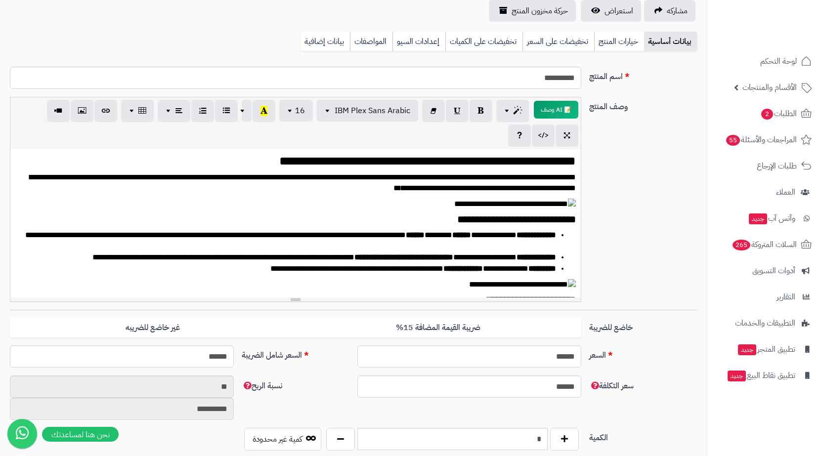
scroll to position [0, 0]
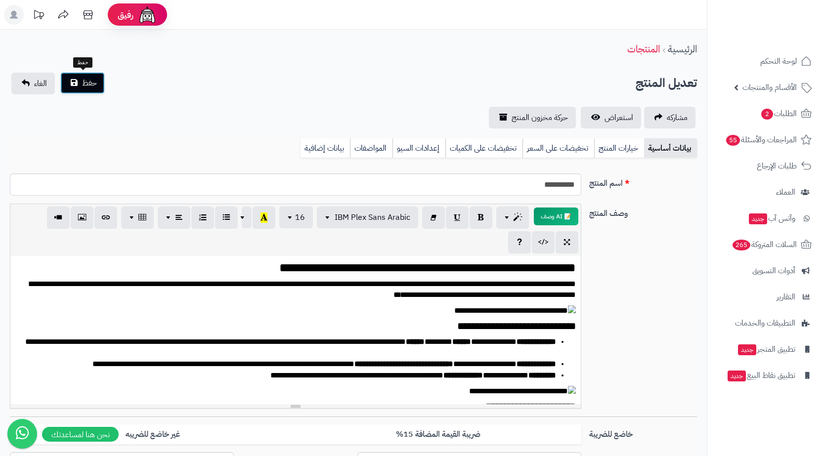
click at [79, 83] on button "حفظ" at bounding box center [82, 83] width 44 height 22
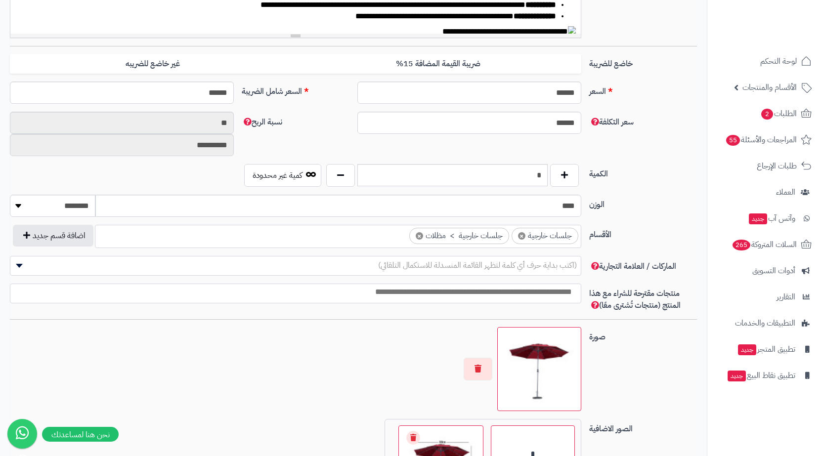
scroll to position [375, 0]
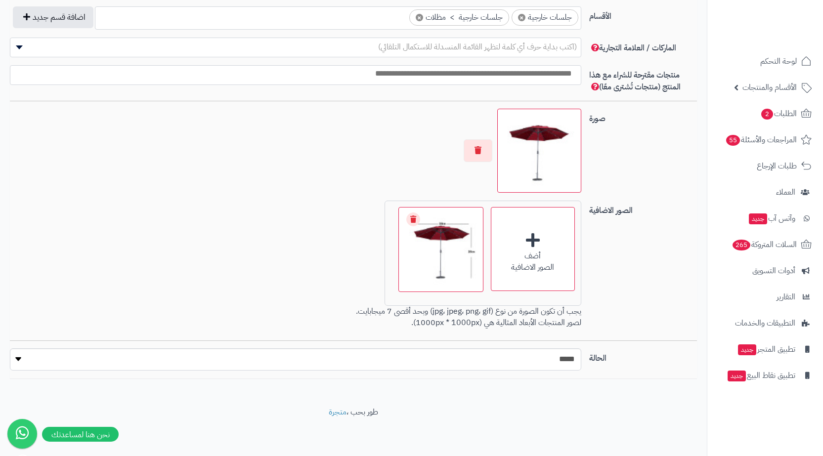
click at [558, 249] on div "أضف الصور الاضافية" at bounding box center [533, 249] width 84 height 84
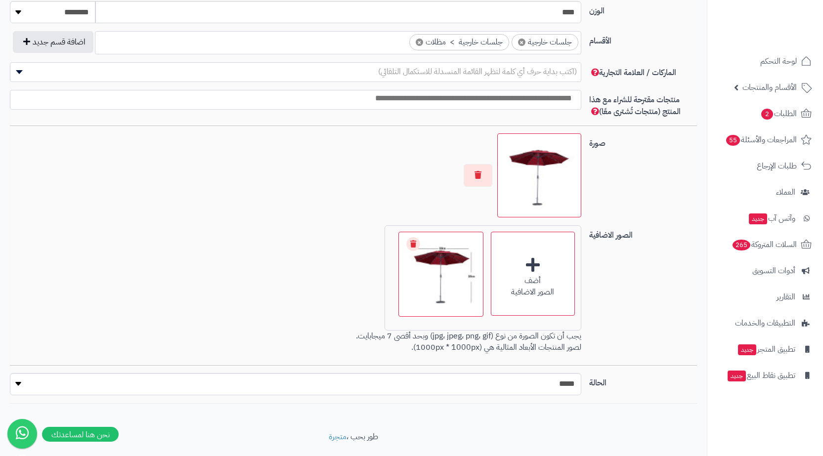
scroll to position [589, 0]
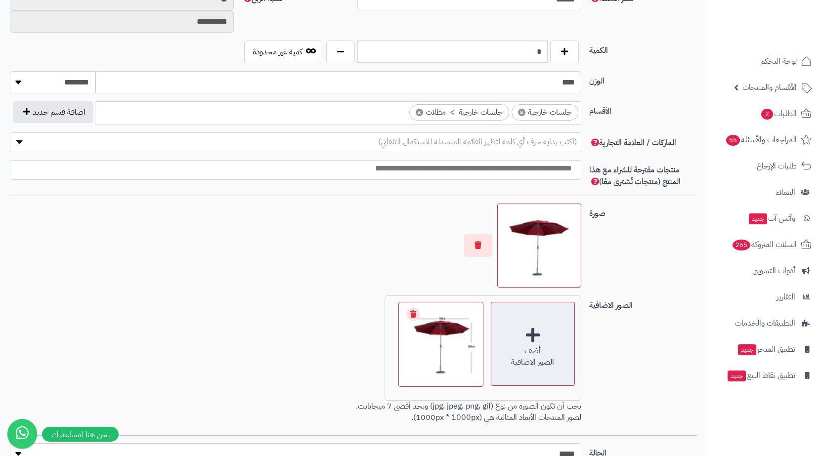
scroll to position [519, 0]
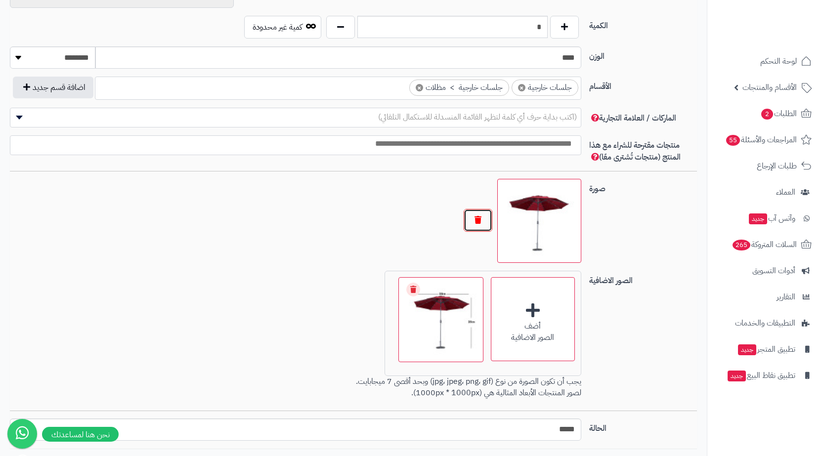
click at [479, 218] on button "button" at bounding box center [477, 220] width 29 height 23
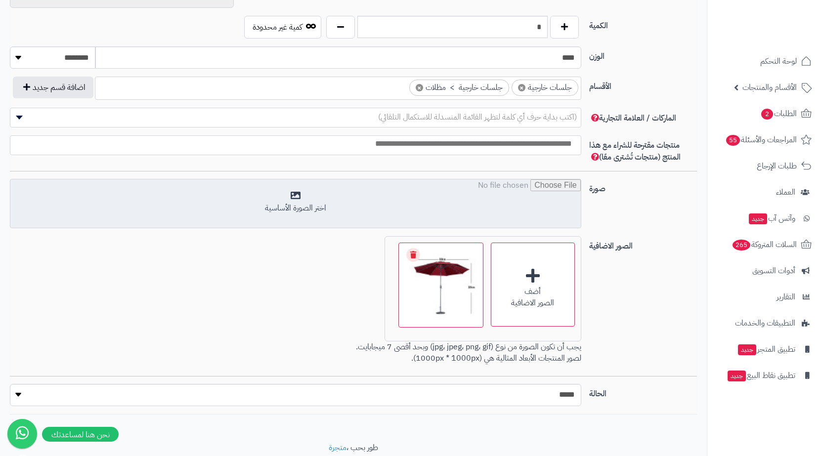
click at [519, 208] on input "file" at bounding box center [295, 203] width 570 height 49
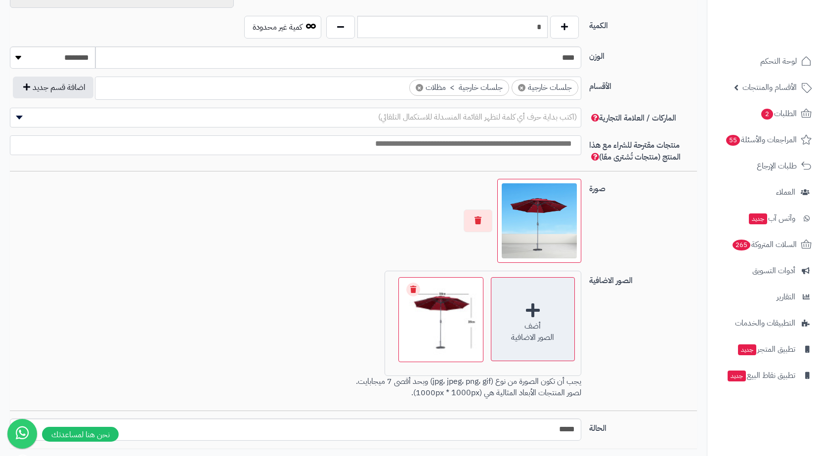
click at [565, 315] on div "أضف الصور الاضافية" at bounding box center [533, 319] width 84 height 84
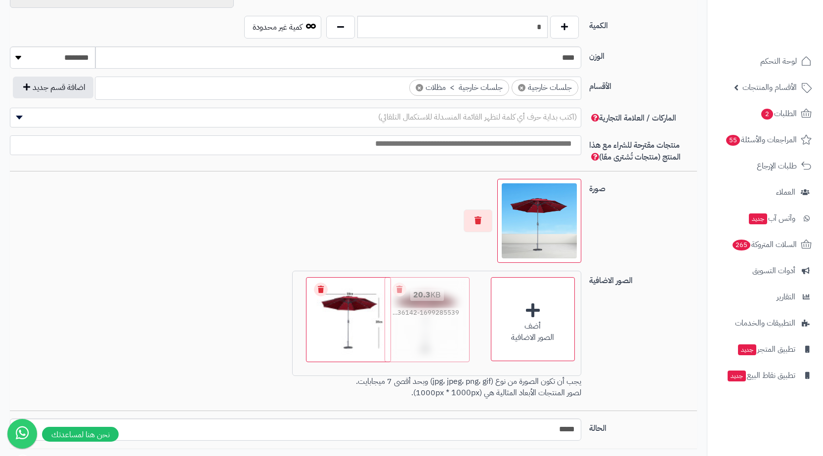
drag, startPoint x: 373, startPoint y: 346, endPoint x: 452, endPoint y: 336, distance: 79.2
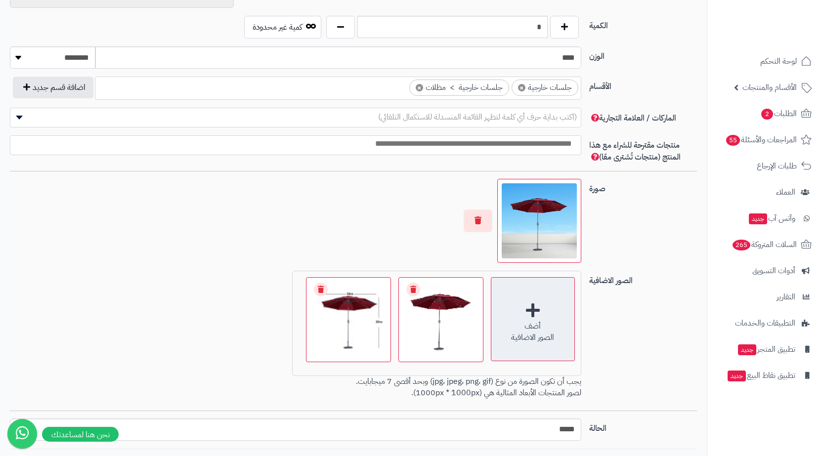
click at [500, 330] on div "أضف" at bounding box center [532, 326] width 83 height 11
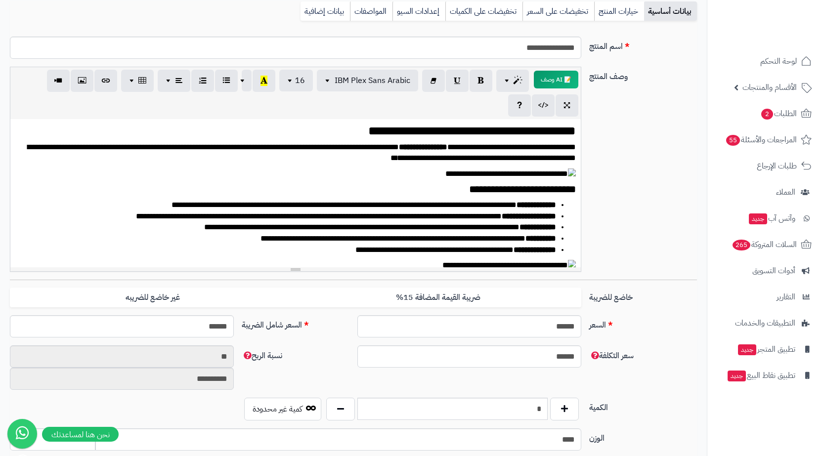
scroll to position [0, 0]
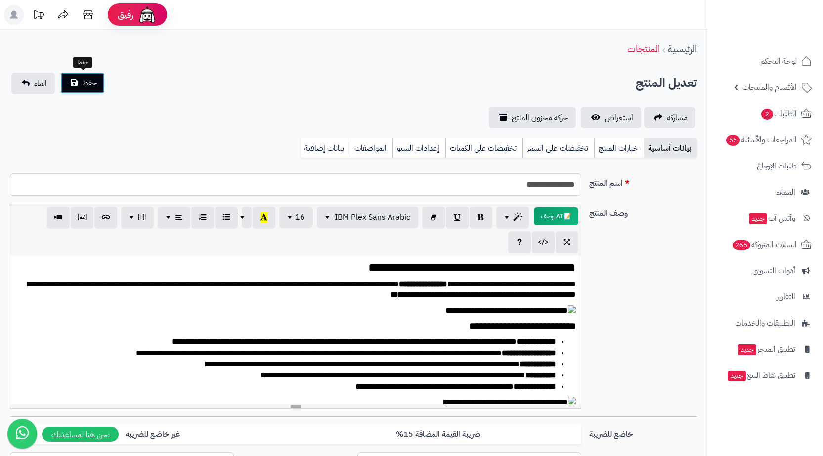
click at [101, 92] on button "حفظ" at bounding box center [82, 83] width 44 height 22
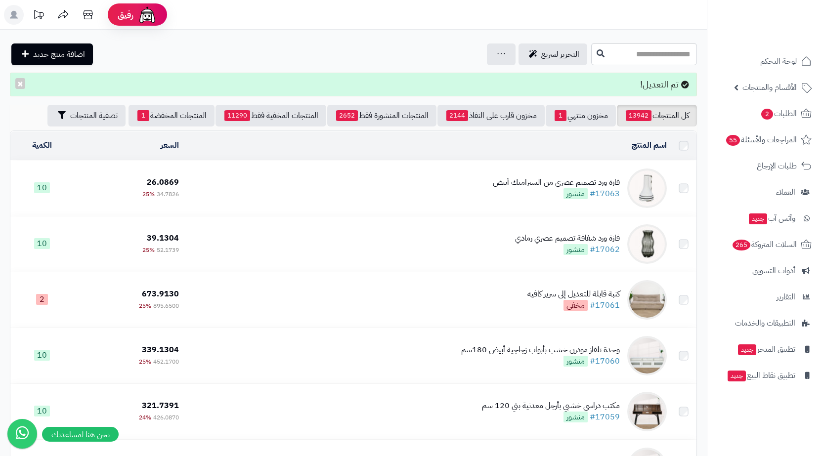
click at [95, 87] on div "تم التعديل! ×" at bounding box center [353, 85] width 687 height 24
